Goal: Task Accomplishment & Management: Use online tool/utility

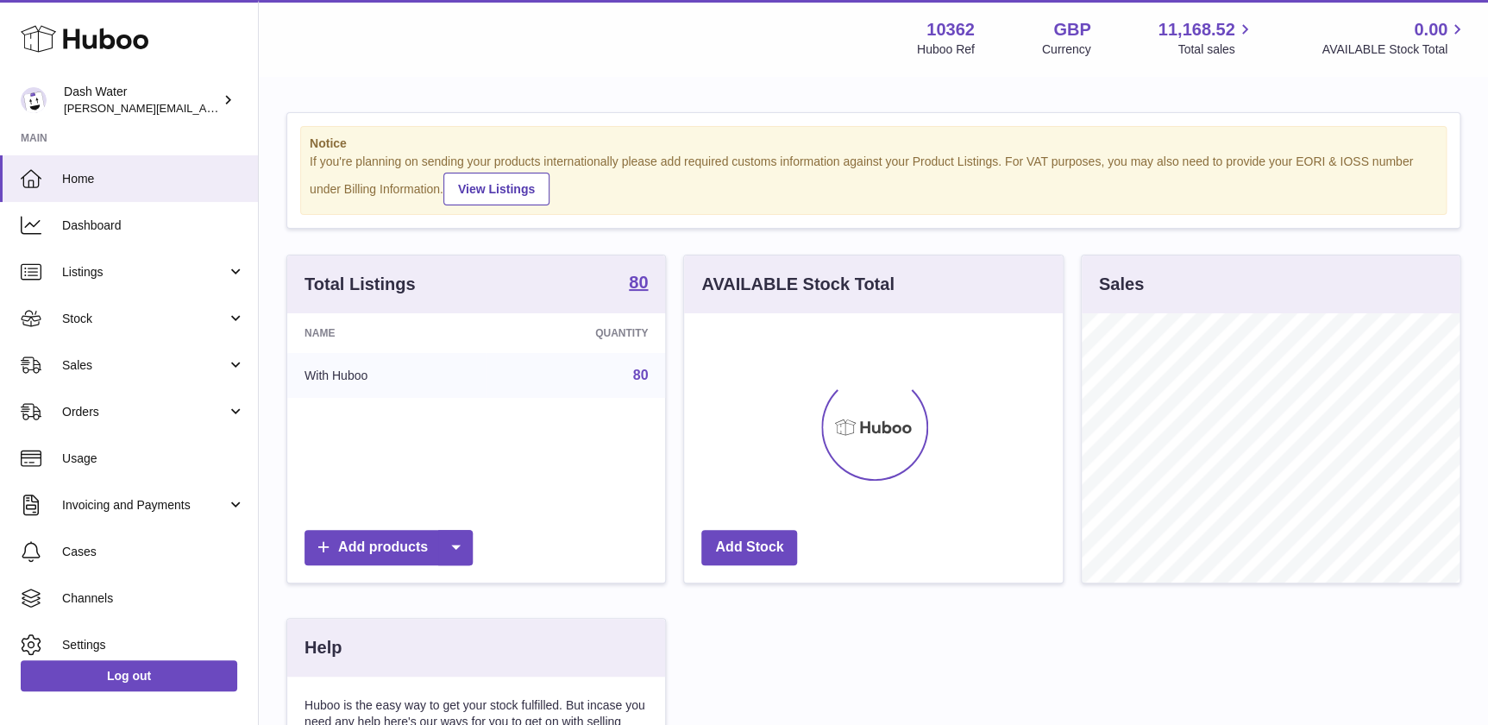
scroll to position [268, 378]
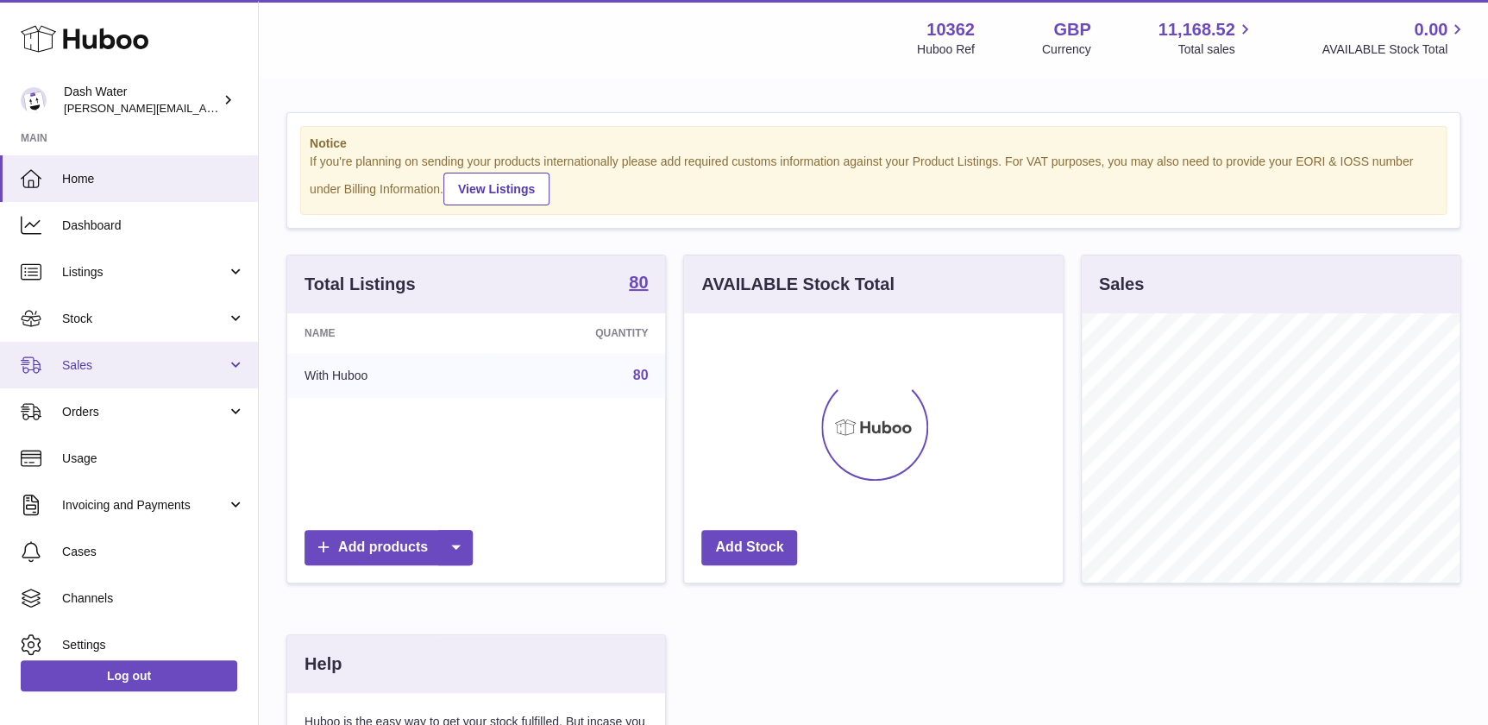
click at [63, 385] on link "Sales" at bounding box center [129, 365] width 258 height 47
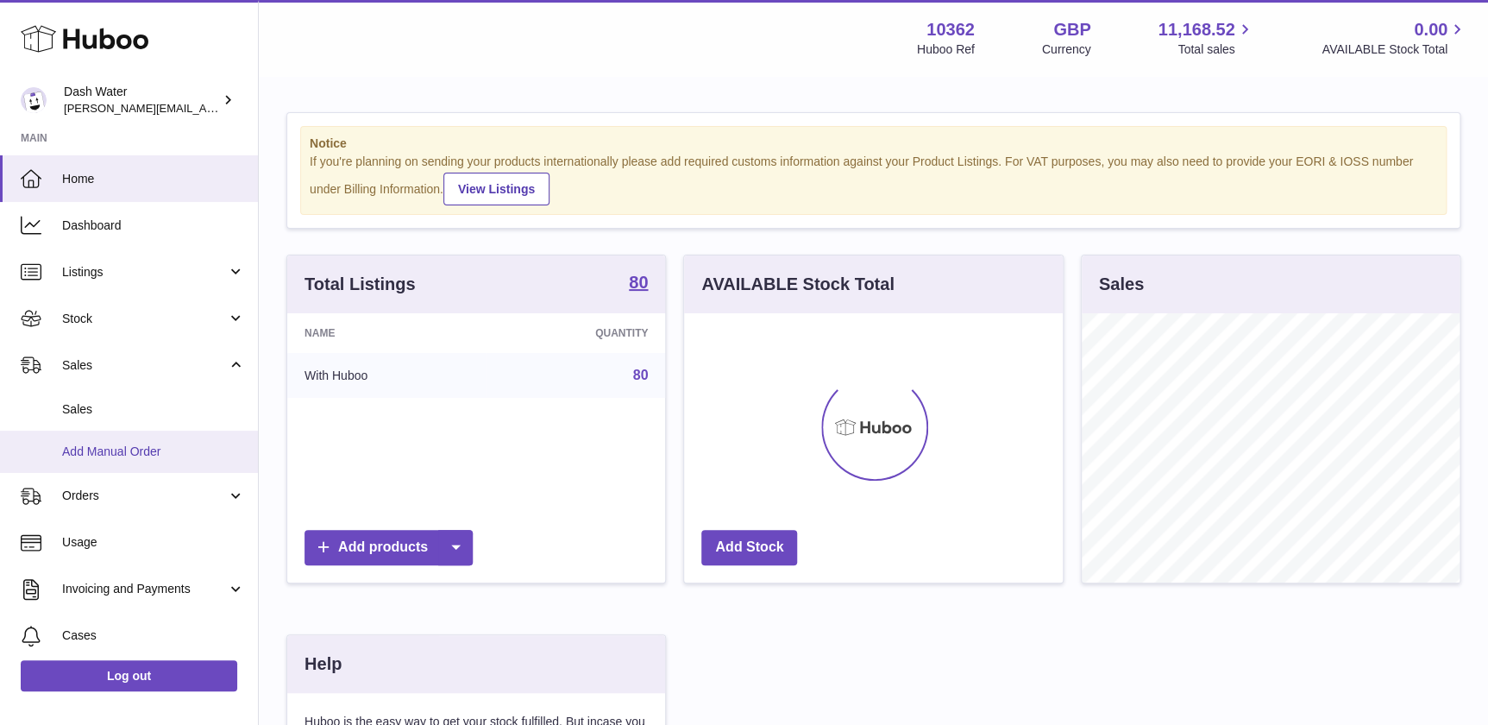
click at [66, 453] on span "Add Manual Order" at bounding box center [153, 451] width 183 height 16
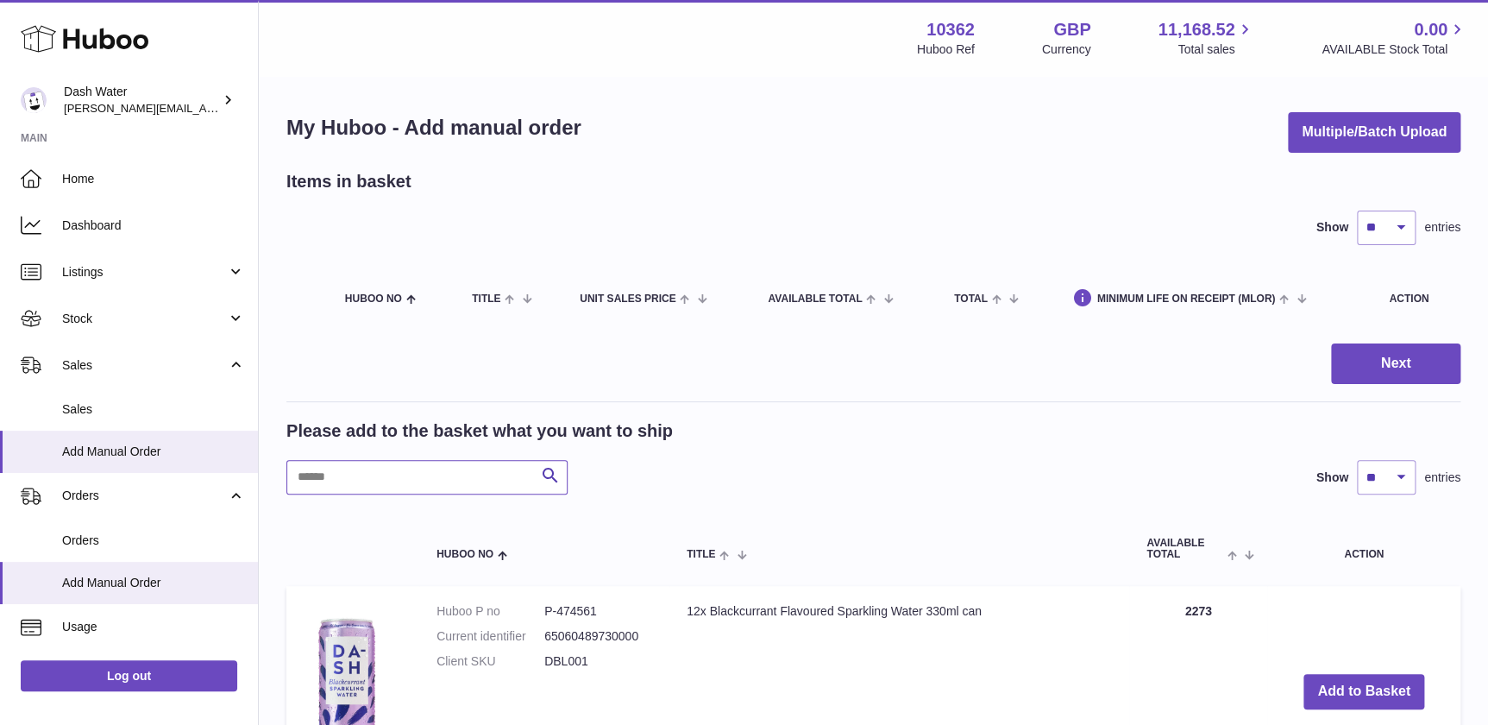
click at [413, 482] on input "text" at bounding box center [426, 477] width 281 height 35
